Goal: Transaction & Acquisition: Subscribe to service/newsletter

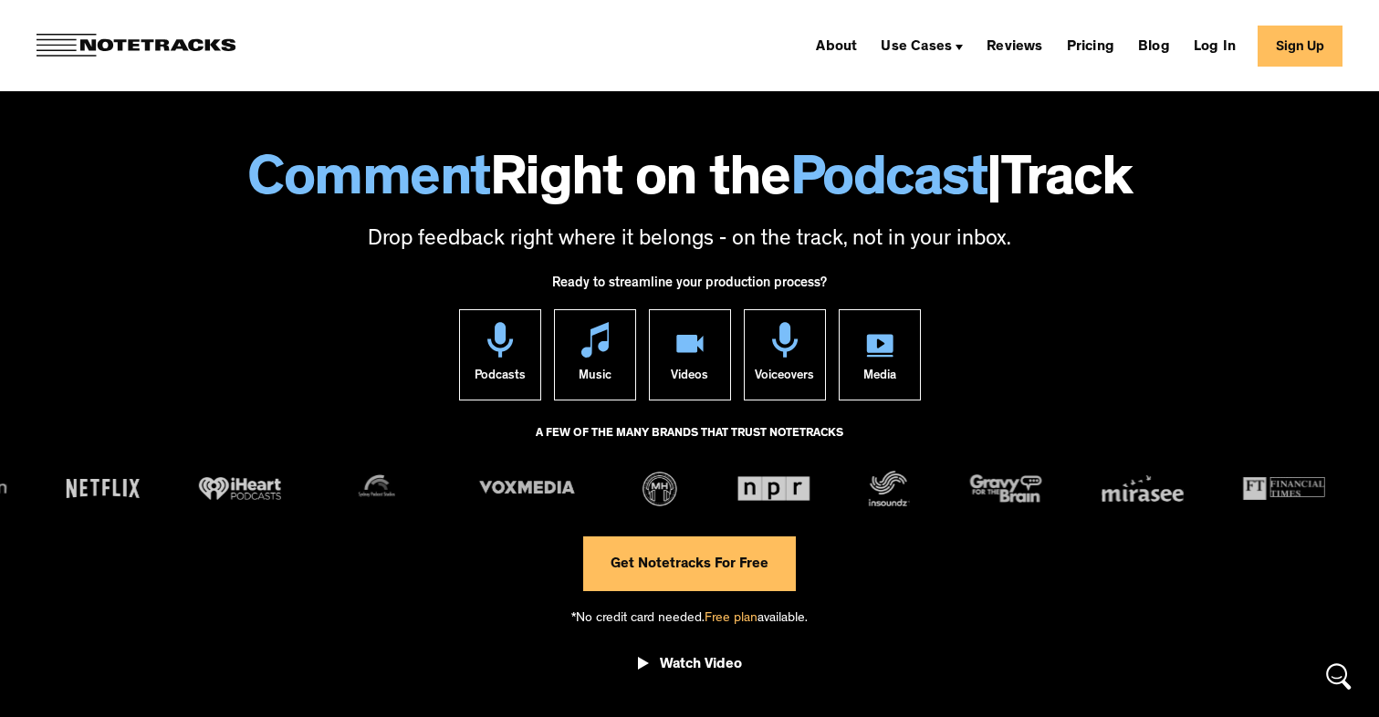
click at [321, 42] on div "About Use Cases Podcasting Music Production Video Education Voiceovers Marketin…" at bounding box center [689, 45] width 1379 height 91
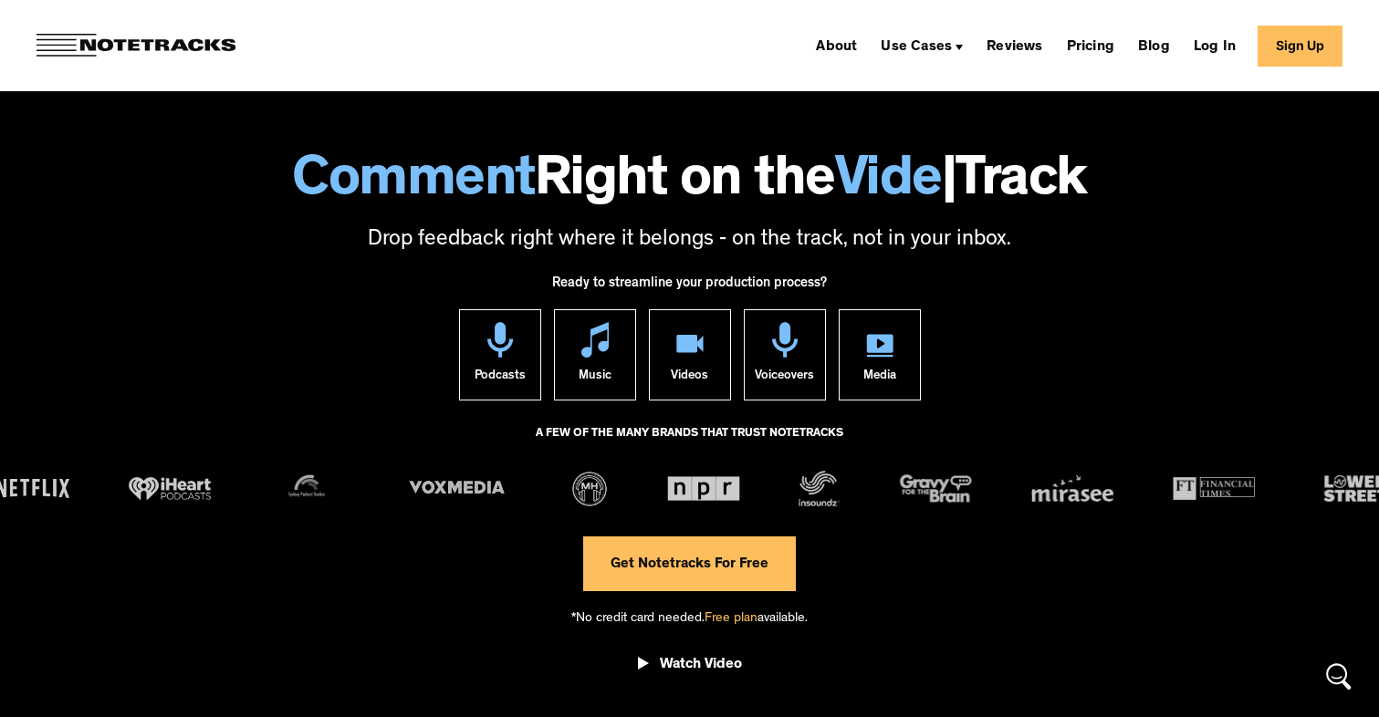
click at [1308, 48] on link "Sign Up" at bounding box center [1299, 46] width 85 height 41
